Goal: Task Accomplishment & Management: Use online tool/utility

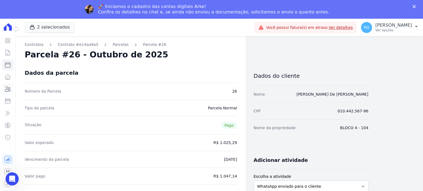
click at [7, 89] on icon at bounding box center [8, 89] width 6 height 5
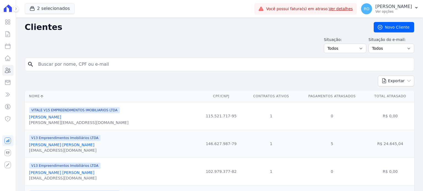
click at [63, 63] on div "search" at bounding box center [219, 65] width 389 height 14
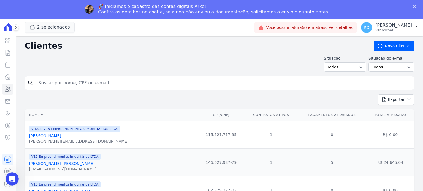
paste input "[PERSON_NAME] LECKAR SARZEDAS"
type input "[PERSON_NAME] LECKAR SARZEDAS"
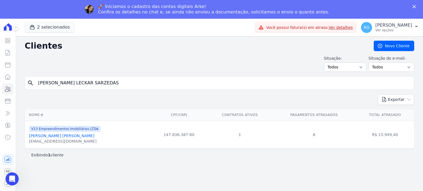
click at [72, 135] on link "[PERSON_NAME] [PERSON_NAME]" at bounding box center [61, 136] width 65 height 4
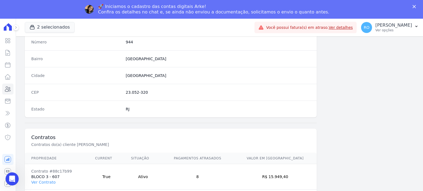
scroll to position [322, 0]
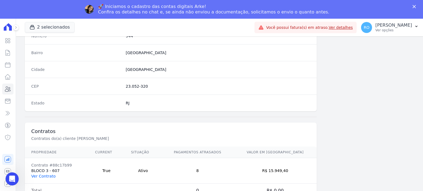
click at [48, 176] on link "Ver Contrato" at bounding box center [43, 176] width 24 height 4
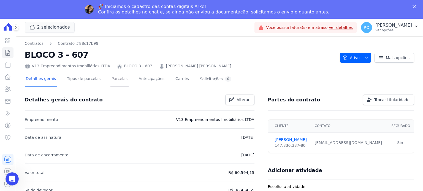
click at [118, 80] on link "Parcelas" at bounding box center [119, 79] width 18 height 15
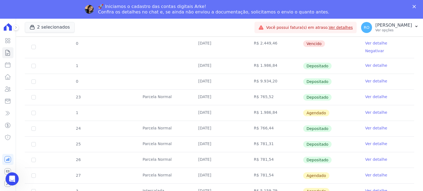
scroll to position [385, 0]
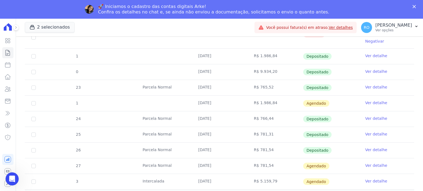
click at [379, 147] on link "Ver detalhe" at bounding box center [376, 150] width 22 height 6
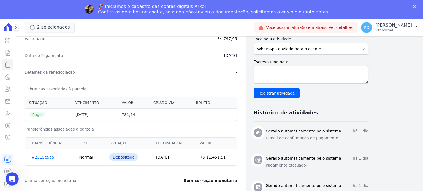
scroll to position [138, 0]
click at [7, 89] on icon at bounding box center [8, 89] width 6 height 5
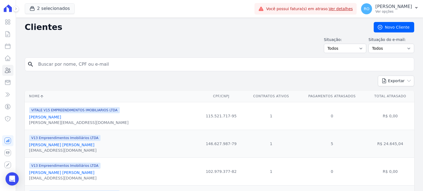
click at [108, 66] on input "search" at bounding box center [223, 64] width 377 height 11
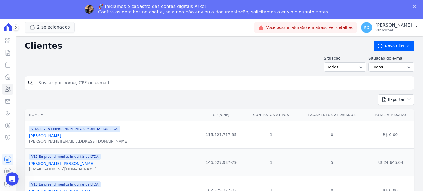
paste input "[PERSON_NAME]"
type input "[PERSON_NAME]"
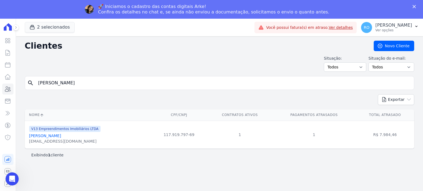
click at [61, 135] on link "[PERSON_NAME]" at bounding box center [45, 136] width 32 height 4
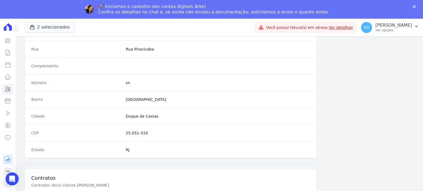
scroll to position [322, 0]
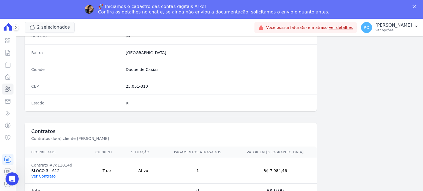
click at [42, 176] on link "Ver Contrato" at bounding box center [43, 176] width 24 height 4
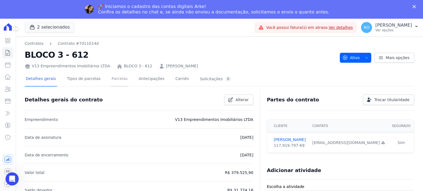
click at [115, 75] on link "Parcelas" at bounding box center [119, 79] width 18 height 15
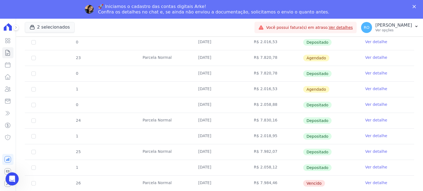
scroll to position [248, 0]
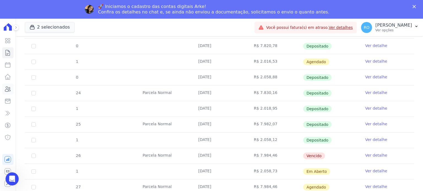
click at [9, 89] on icon at bounding box center [7, 89] width 7 height 7
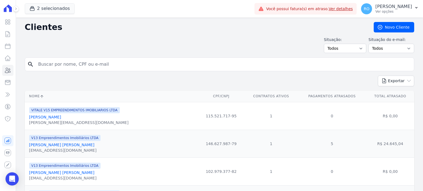
click at [119, 67] on input "search" at bounding box center [223, 64] width 377 height 11
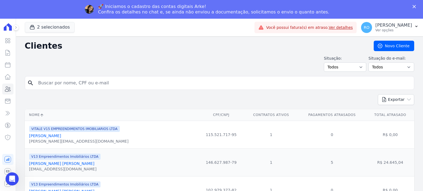
paste input "[PERSON_NAME] [PERSON_NAME] [PERSON_NAME]"
type input "[PERSON_NAME] [PERSON_NAME] [PERSON_NAME]"
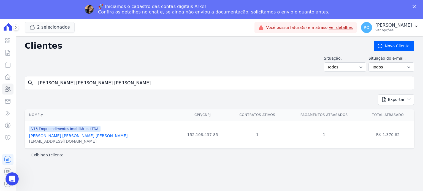
click at [70, 136] on link "[PERSON_NAME] [PERSON_NAME] [PERSON_NAME]" at bounding box center [78, 136] width 99 height 4
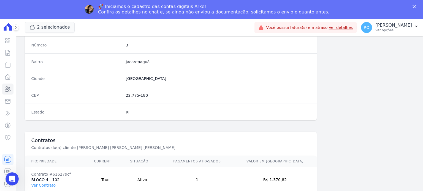
scroll to position [322, 0]
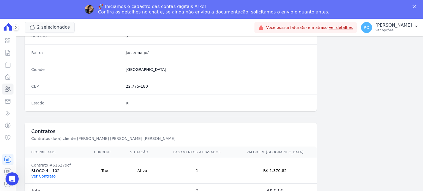
click at [37, 175] on link "Ver Contrato" at bounding box center [43, 176] width 24 height 4
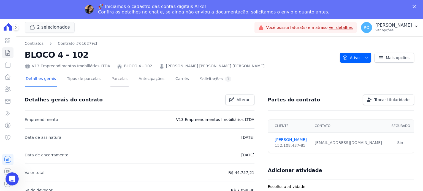
click at [112, 83] on link "Parcelas" at bounding box center [119, 79] width 18 height 15
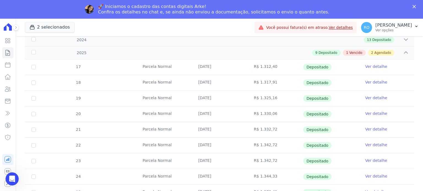
scroll to position [154, 0]
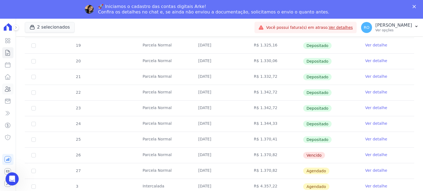
click at [10, 90] on icon at bounding box center [7, 89] width 7 height 7
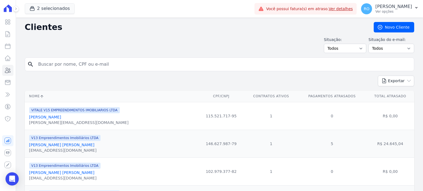
click at [124, 67] on input "search" at bounding box center [223, 64] width 377 height 11
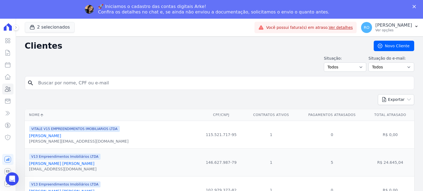
paste input "De Assunto Recebido em Tamanho Categorias Pasta [PERSON_NAME] RE: Fechamento Me…"
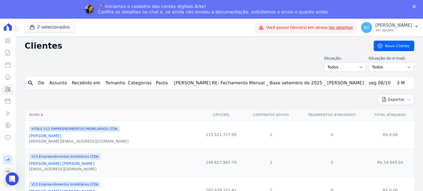
type input "De Assunto Recebido em Tamanho Categorias Pasta [PERSON_NAME] RE: Fechamento Me…"
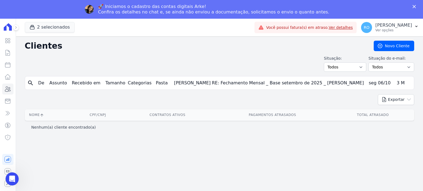
click at [399, 81] on input "De Assunto Recebido em Tamanho Categorias Pasta [PERSON_NAME] RE: Fechamento Me…" at bounding box center [223, 83] width 377 height 11
paste input "[PERSON_NAME]"
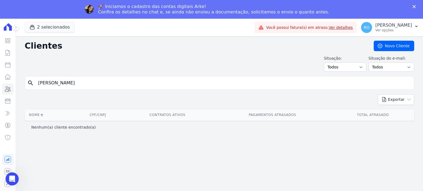
type input "[PERSON_NAME]"
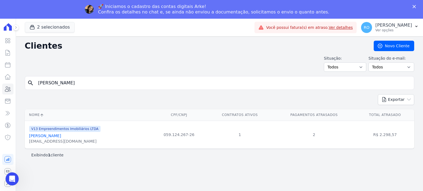
click at [40, 136] on link "[PERSON_NAME]" at bounding box center [45, 136] width 32 height 4
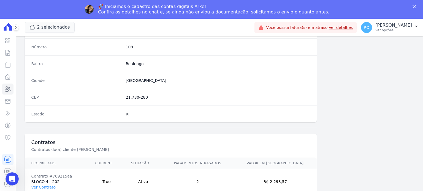
scroll to position [322, 0]
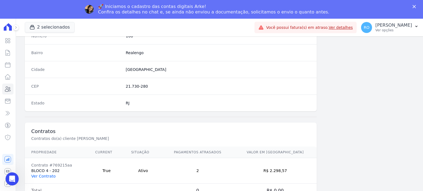
click at [46, 175] on link "Ver Contrato" at bounding box center [43, 176] width 24 height 4
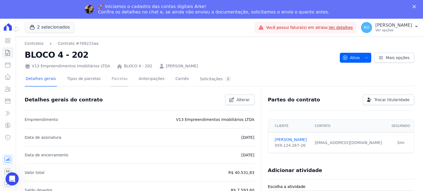
click at [110, 81] on link "Parcelas" at bounding box center [119, 79] width 18 height 15
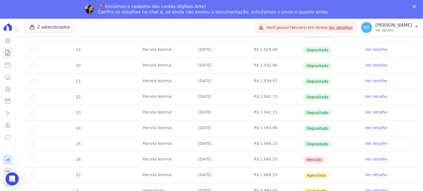
scroll to position [201, 0]
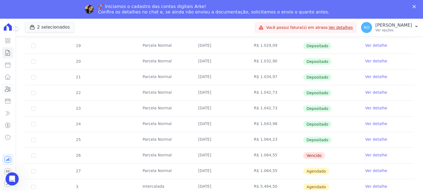
click at [10, 89] on icon at bounding box center [7, 89] width 7 height 7
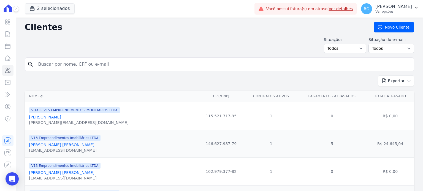
click at [69, 64] on input "search" at bounding box center [223, 64] width 377 height 11
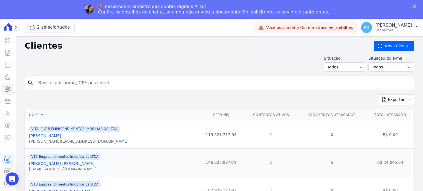
paste input "De Assunto Recebido em Tamanho Categorias Pasta Cobrança - Construtora [PERSON_…"
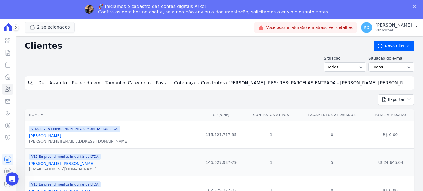
click at [133, 84] on input "De Assunto Recebido em Tamanho Categorias Pasta Cobrança - Construtora [PERSON_…" at bounding box center [223, 83] width 377 height 11
paste input "[PERSON_NAME] [PERSON_NAME] DO [PERSON_NAME]"
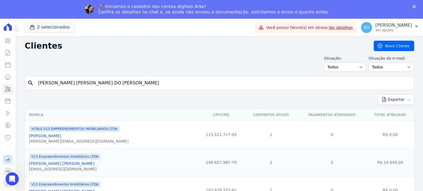
type input "[PERSON_NAME] [PERSON_NAME] DO [PERSON_NAME]"
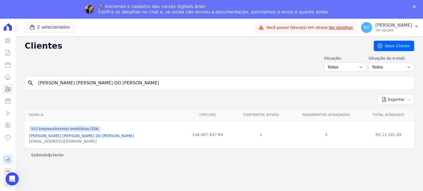
click at [86, 135] on link "[PERSON_NAME] [PERSON_NAME] Do [PERSON_NAME]" at bounding box center [81, 136] width 105 height 4
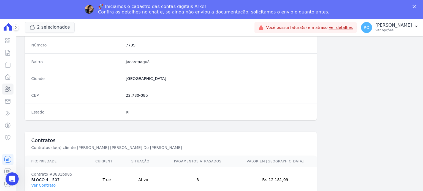
scroll to position [322, 0]
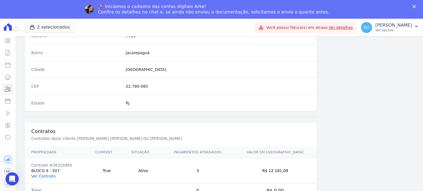
click at [39, 174] on link "Ver Contrato" at bounding box center [43, 176] width 24 height 4
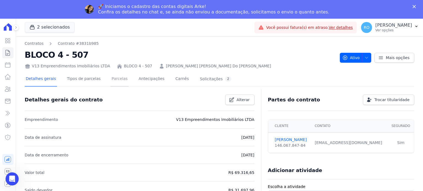
click at [110, 80] on link "Parcelas" at bounding box center [119, 79] width 18 height 15
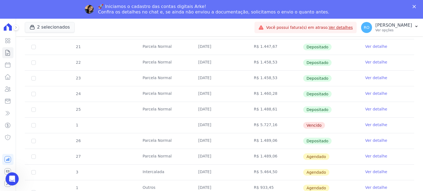
scroll to position [220, 0]
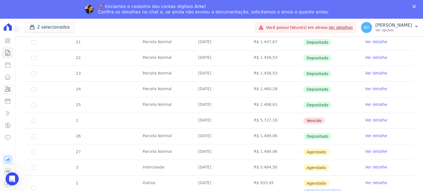
click at [9, 91] on icon at bounding box center [8, 89] width 6 height 5
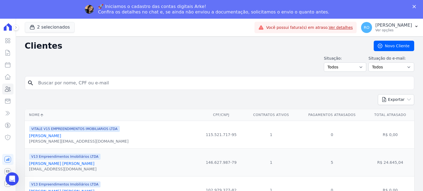
click at [75, 83] on input "search" at bounding box center [223, 83] width 377 height 11
paste input "[PERSON_NAME] DOS [PERSON_NAME]"
type input "[PERSON_NAME] DOS [PERSON_NAME]"
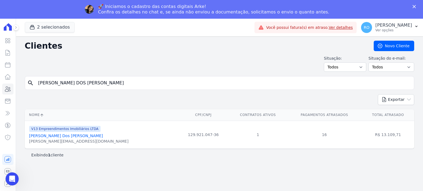
click at [67, 137] on link "[PERSON_NAME] Dos [PERSON_NAME]" at bounding box center [66, 136] width 74 height 4
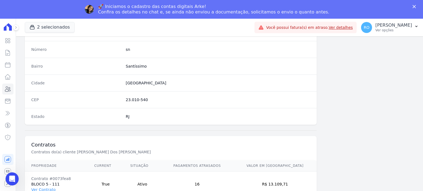
scroll to position [322, 0]
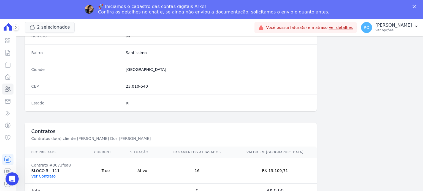
click at [41, 175] on link "Ver Contrato" at bounding box center [43, 176] width 24 height 4
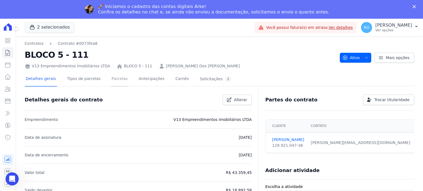
click at [110, 79] on link "Parcelas" at bounding box center [119, 79] width 18 height 15
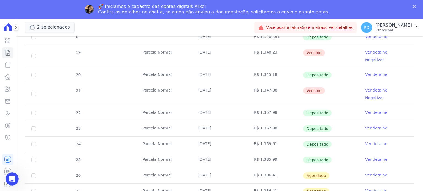
scroll to position [263, 0]
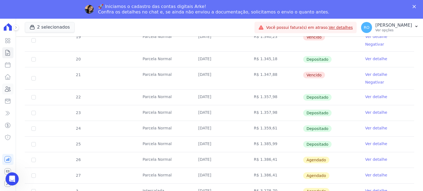
click at [8, 89] on icon at bounding box center [7, 89] width 7 height 7
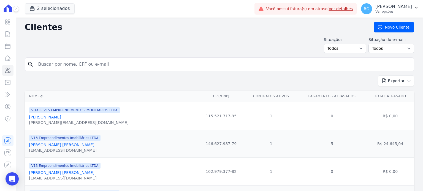
click at [76, 69] on input "search" at bounding box center [223, 64] width 377 height 11
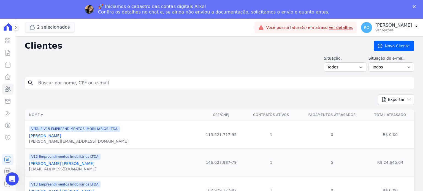
paste input "[PERSON_NAME] [PERSON_NAME]"
type input "[PERSON_NAME] [PERSON_NAME]"
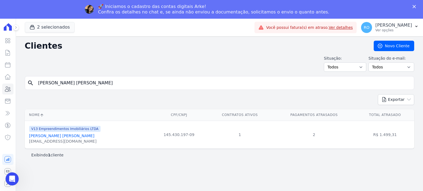
click at [48, 136] on link "[PERSON_NAME] [PERSON_NAME]" at bounding box center [61, 136] width 65 height 4
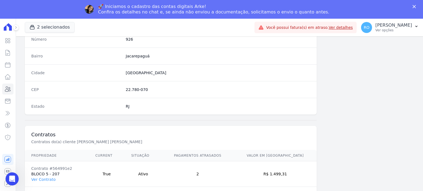
scroll to position [322, 0]
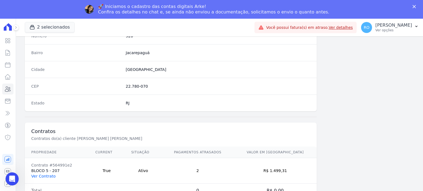
click at [43, 175] on link "Ver Contrato" at bounding box center [43, 176] width 24 height 4
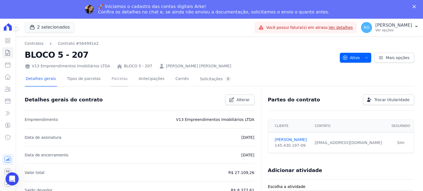
click at [110, 82] on link "Parcelas" at bounding box center [119, 79] width 18 height 15
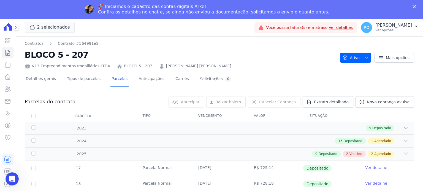
click at [250, 61] on div "V13 Empreendimentos Imobiliários LTDA BLOCO 5 - 207 [PERSON_NAME] [PERSON_NAME]" at bounding box center [180, 65] width 311 height 8
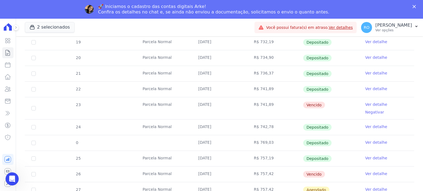
scroll to position [165, 0]
